Goal: Use online tool/utility: Utilize a website feature to perform a specific function

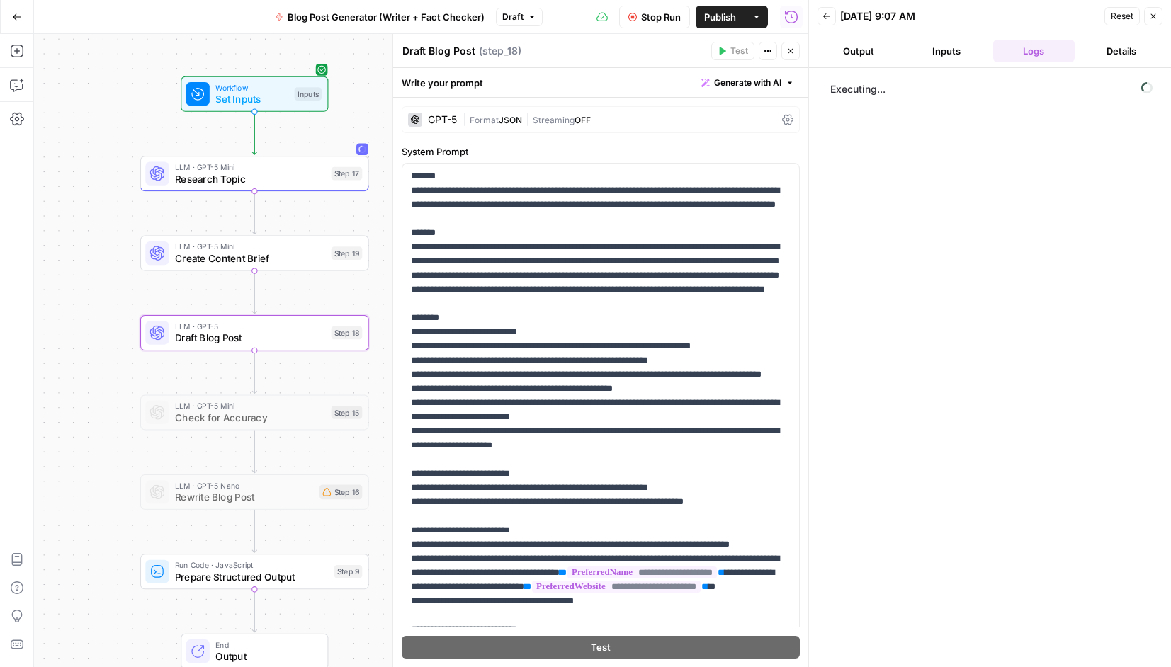
scroll to position [213, 0]
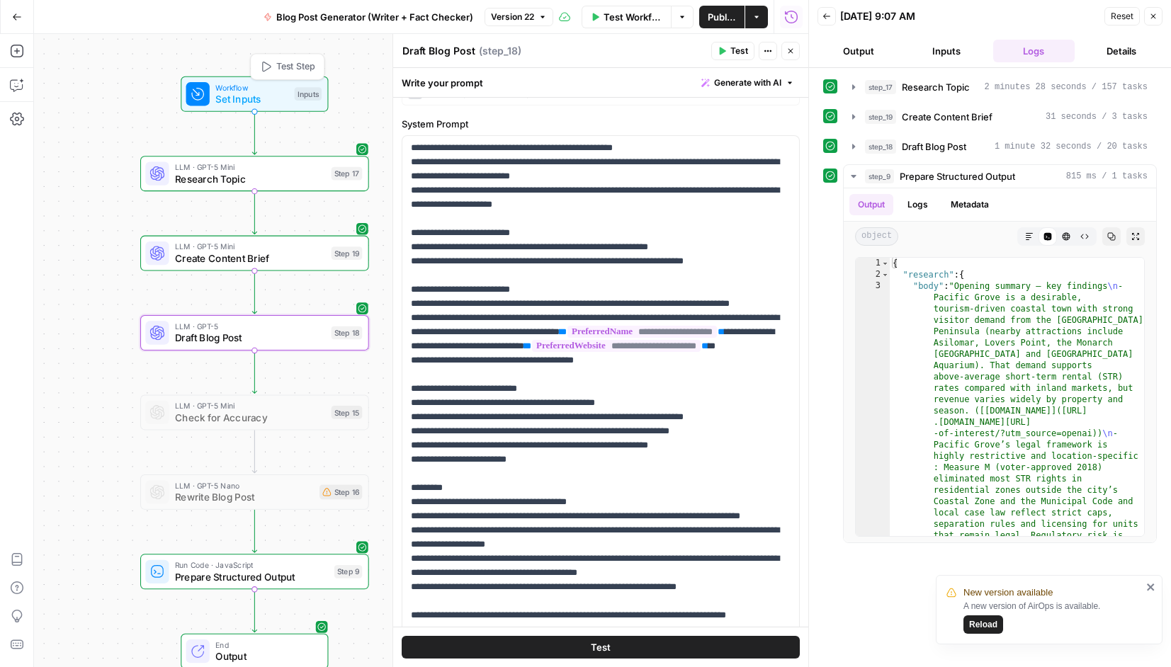
click at [245, 92] on span "Set Inputs" at bounding box center [251, 99] width 73 height 15
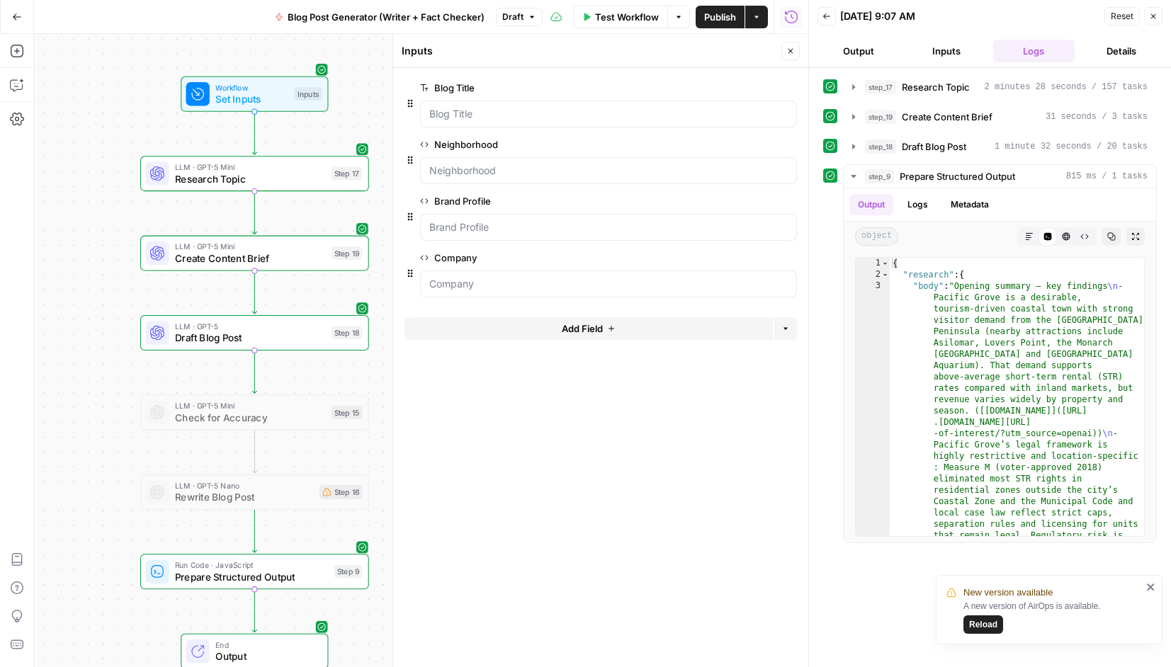
click at [953, 48] on button "Inputs" at bounding box center [947, 51] width 82 height 23
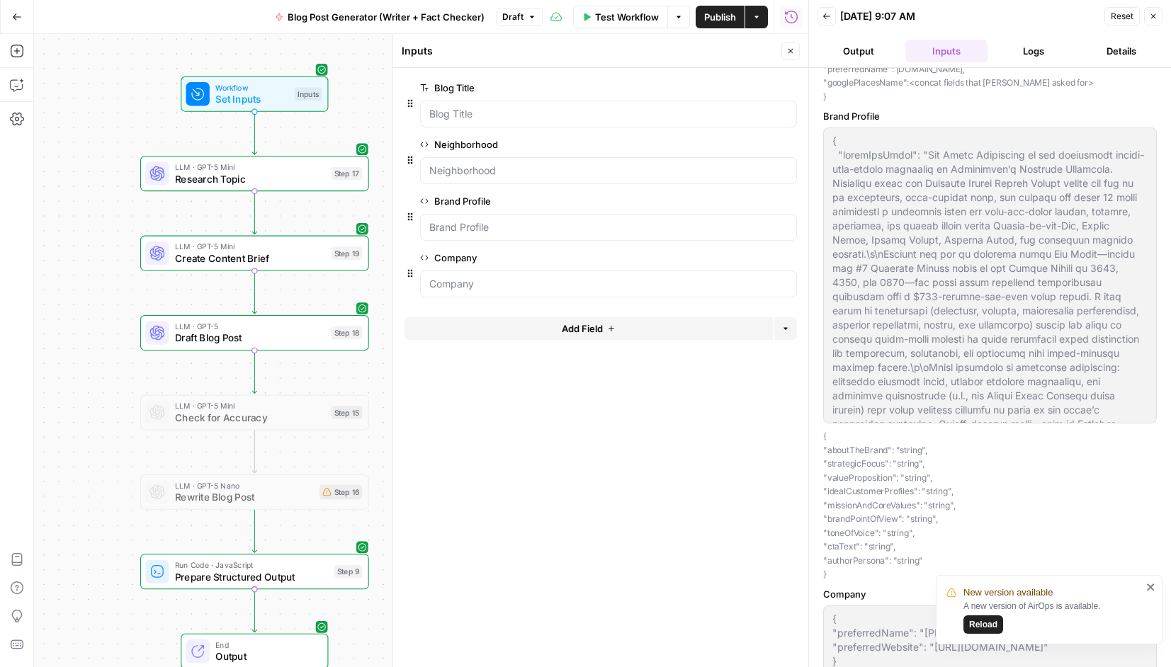
scroll to position [252, 0]
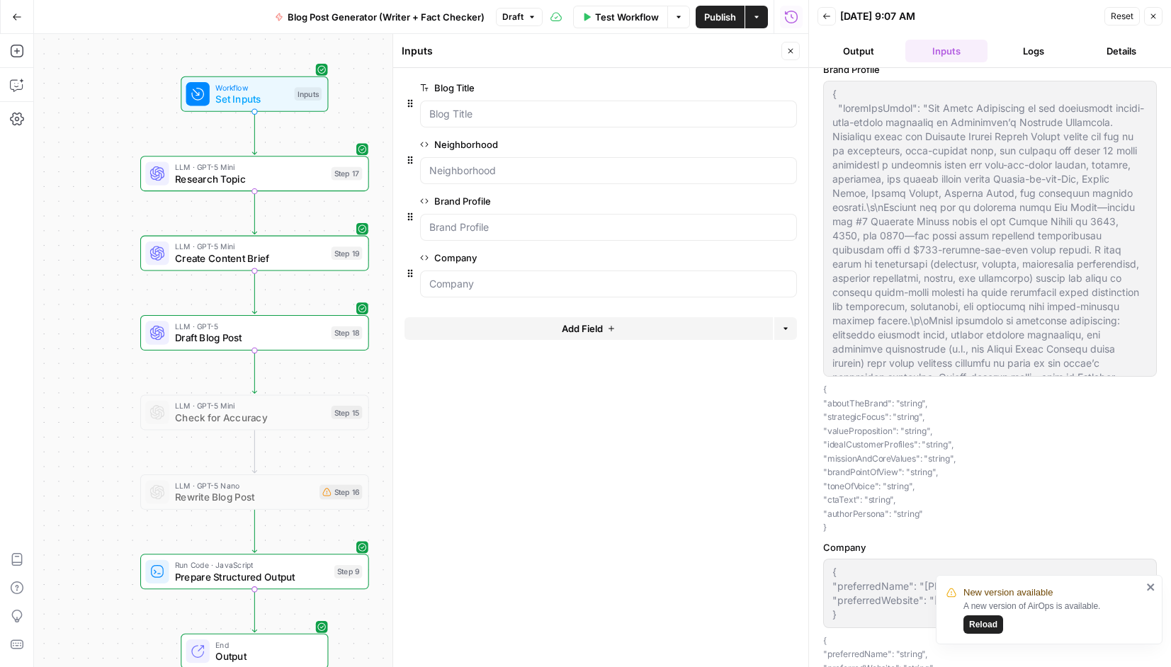
click at [1152, 586] on icon "close" at bounding box center [1150, 587] width 7 height 7
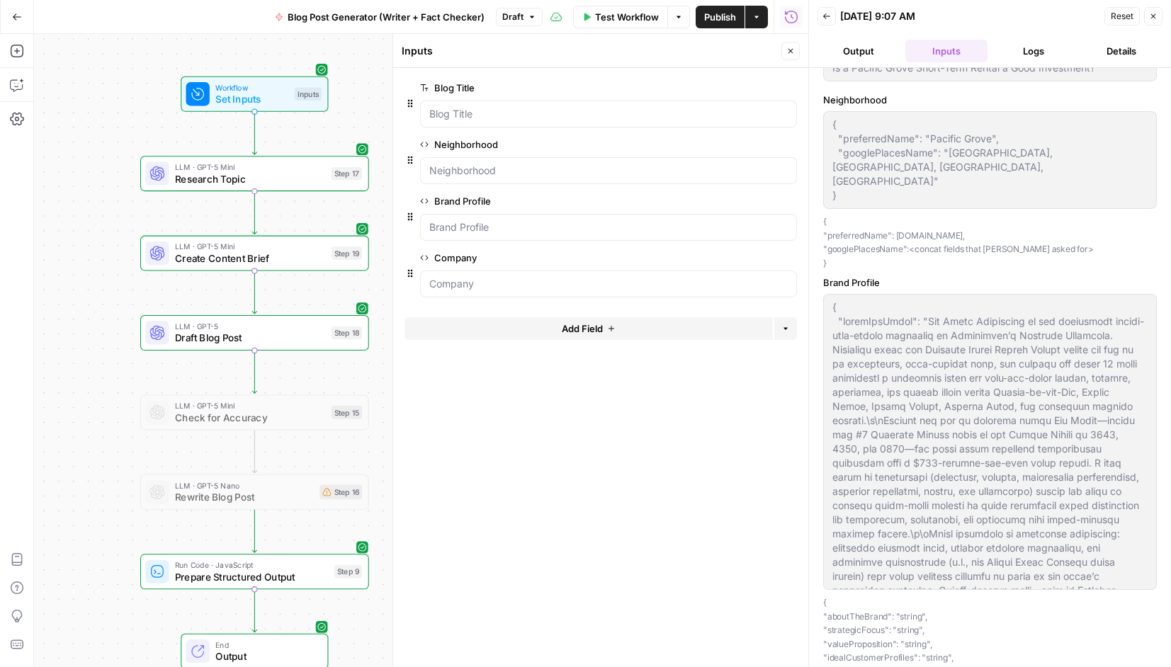
scroll to position [0, 0]
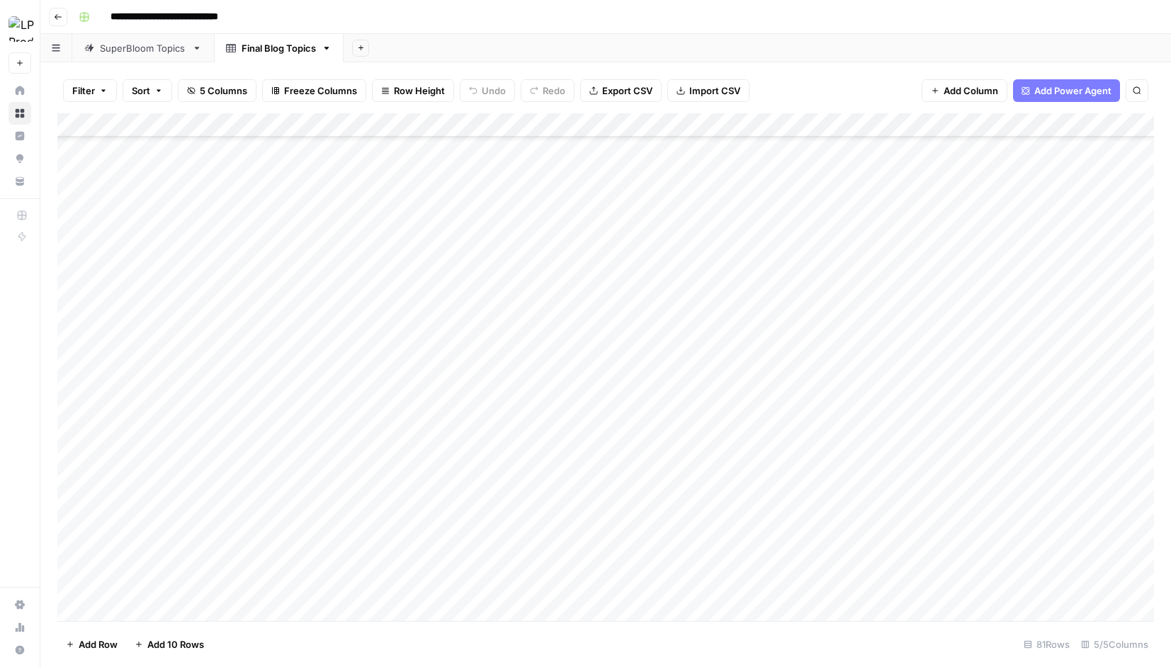
scroll to position [325, 0]
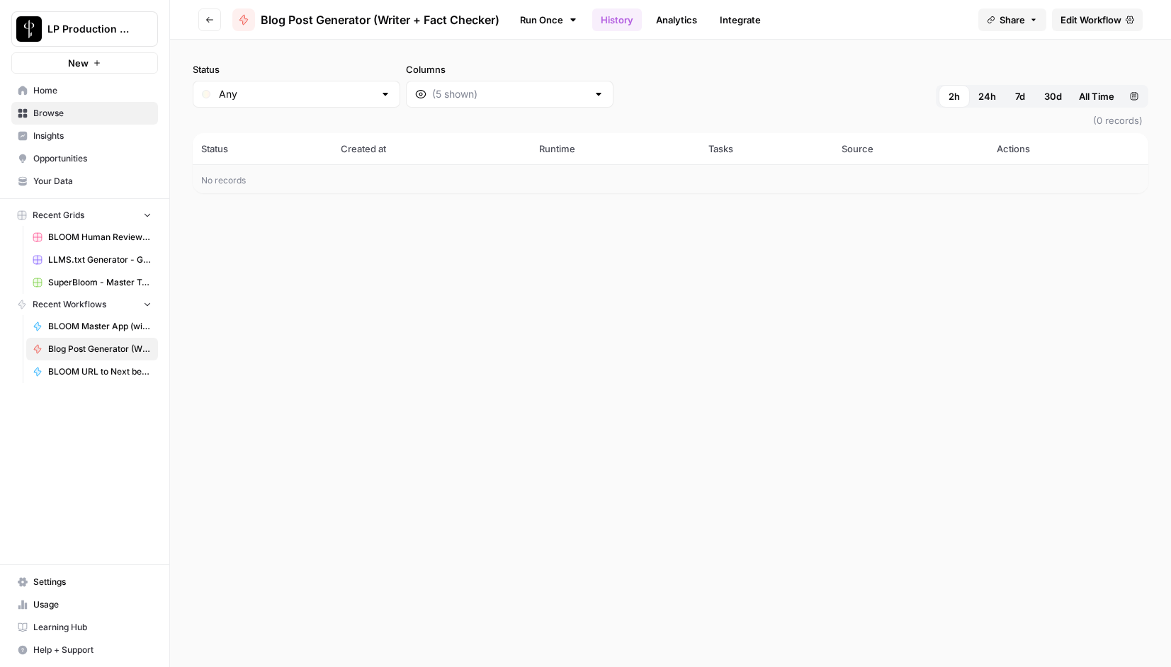
click at [642, 89] on div "Status Any Columns 2h 24h 7d 30d All Time Custom range" at bounding box center [671, 84] width 956 height 45
